Goal: Transaction & Acquisition: Purchase product/service

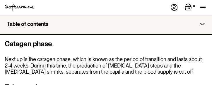
scroll to position [428, 0]
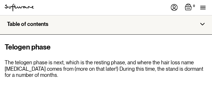
scroll to position [469, 0]
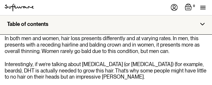
scroll to position [756, 0]
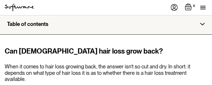
scroll to position [1565, 0]
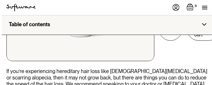
scroll to position [1858, 0]
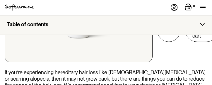
click at [204, 25] on img at bounding box center [202, 24] width 5 height 3
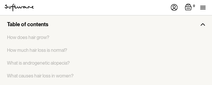
click at [204, 25] on img at bounding box center [202, 24] width 5 height 3
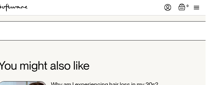
scroll to position [1998, 7]
